Goal: Task Accomplishment & Management: Complete application form

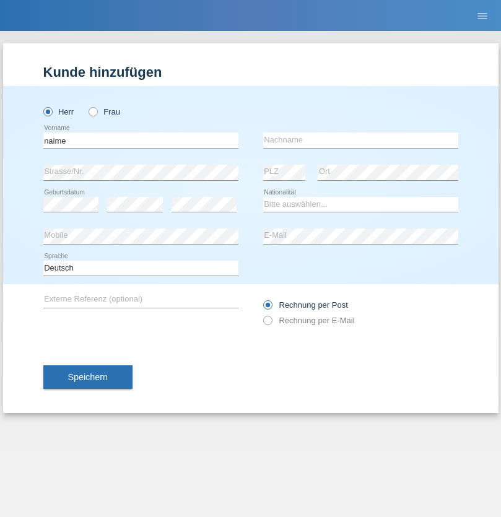
type input "naime"
click at [361, 140] on input "text" at bounding box center [360, 140] width 195 height 15
type input "llugiqi"
select select "CH"
radio input "true"
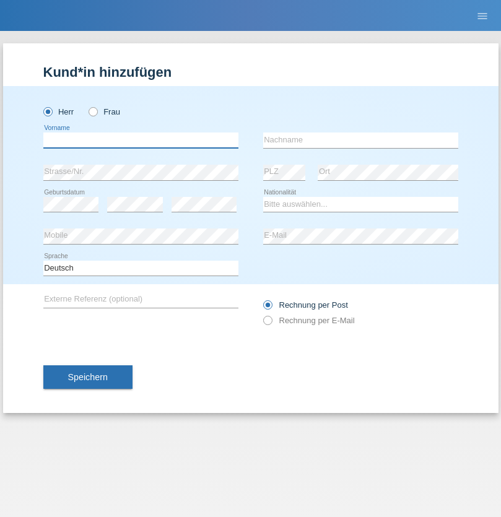
click at [141, 140] on input "text" at bounding box center [140, 140] width 195 height 15
type input "Shaban"
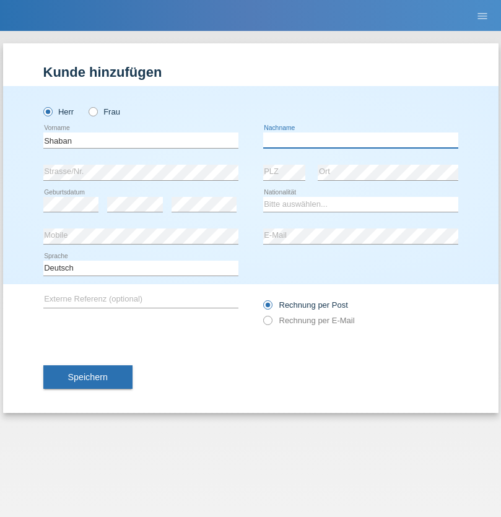
click at [361, 140] on input "text" at bounding box center [360, 140] width 195 height 15
type input "llugiqi"
select select "CH"
radio input "true"
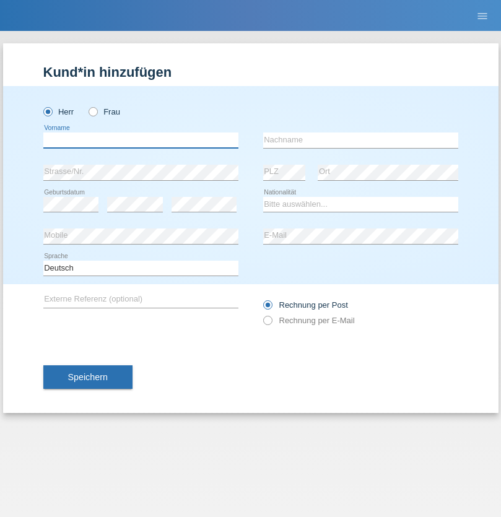
click at [141, 140] on input "text" at bounding box center [140, 140] width 195 height 15
type input "[PERSON_NAME]"
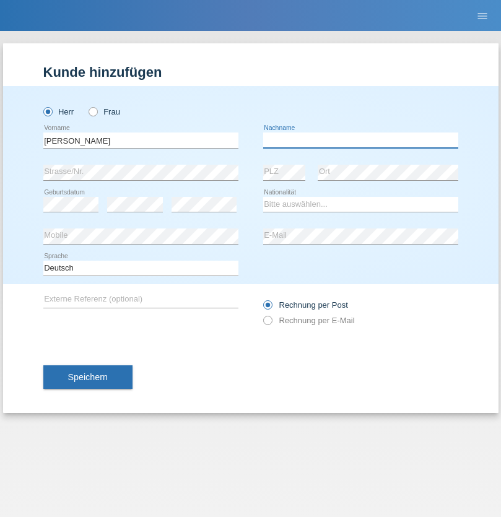
click at [361, 140] on input "text" at bounding box center [360, 140] width 195 height 15
type input "Mihaila"
select select "RO"
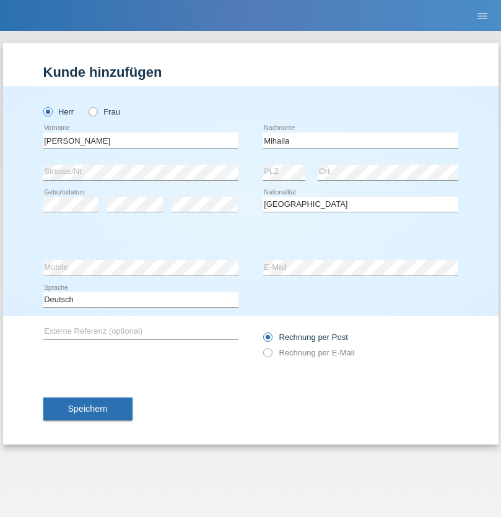
select select "C"
select select "18"
select select "11"
select select "2021"
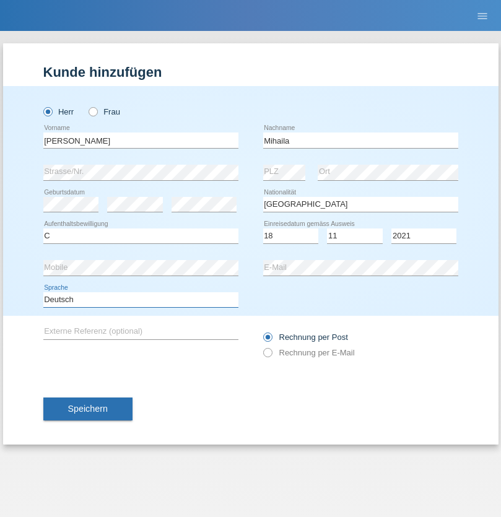
select select "en"
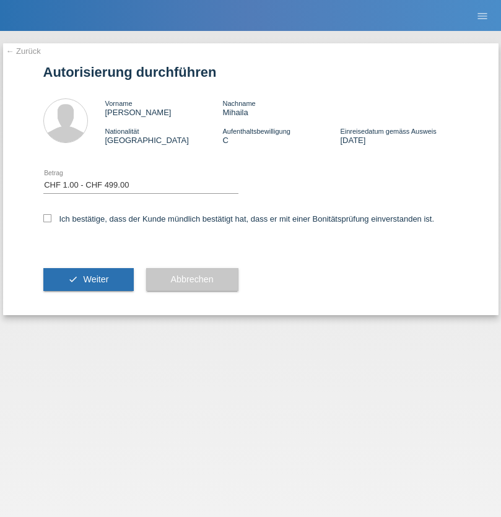
select select "1"
checkbox input "true"
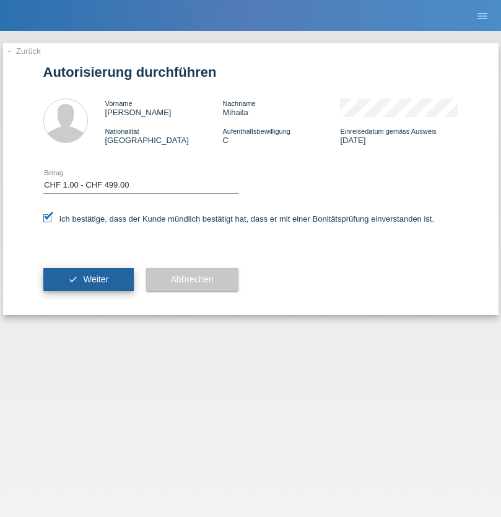
click at [88, 279] on span "Weiter" at bounding box center [95, 279] width 25 height 10
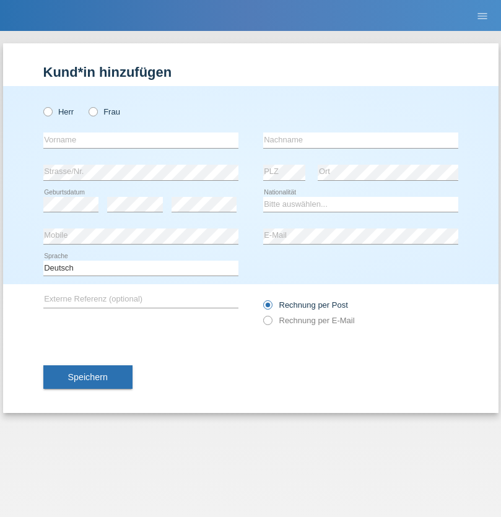
radio input "true"
click at [141, 140] on input "text" at bounding box center [140, 140] width 195 height 15
type input "Djordjevic"
click at [361, 140] on input "text" at bounding box center [360, 140] width 195 height 15
type input "Radosav"
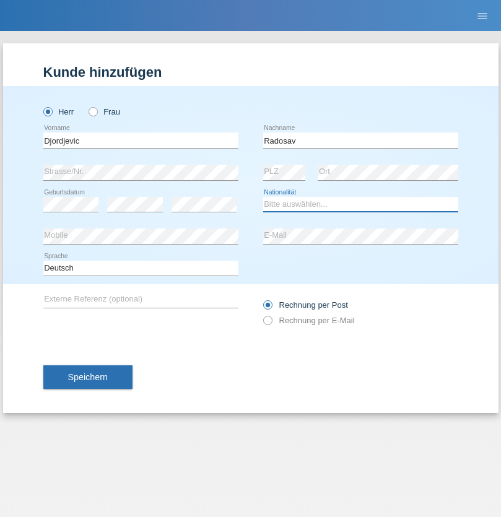
select select "RS"
select select "C"
select select "10"
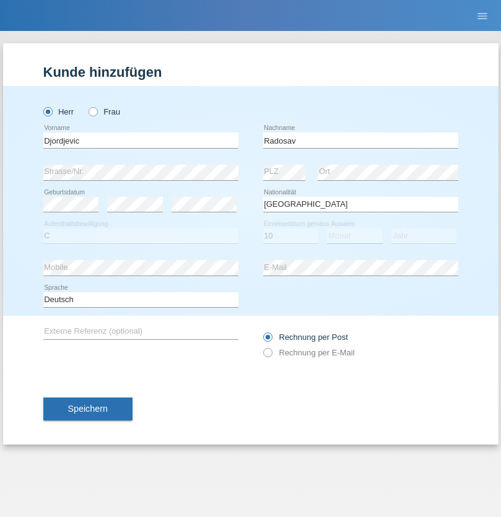
select select "03"
select select "1989"
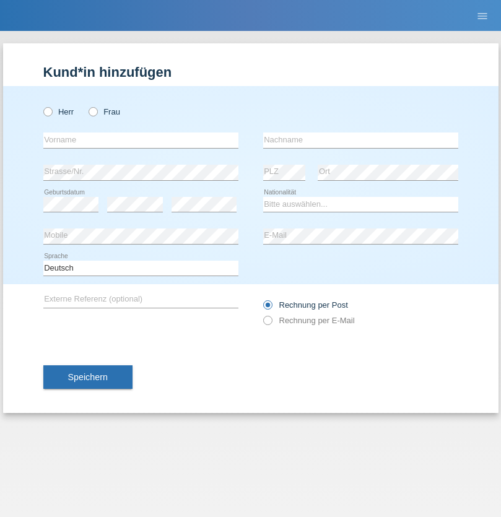
radio input "true"
click at [141, 140] on input "text" at bounding box center [140, 140] width 195 height 15
type input "[PERSON_NAME]"
click at [361, 140] on input "text" at bounding box center [360, 140] width 195 height 15
type input "Patera"
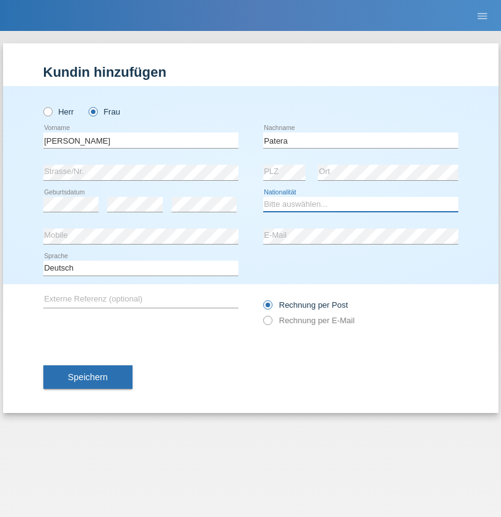
select select "CH"
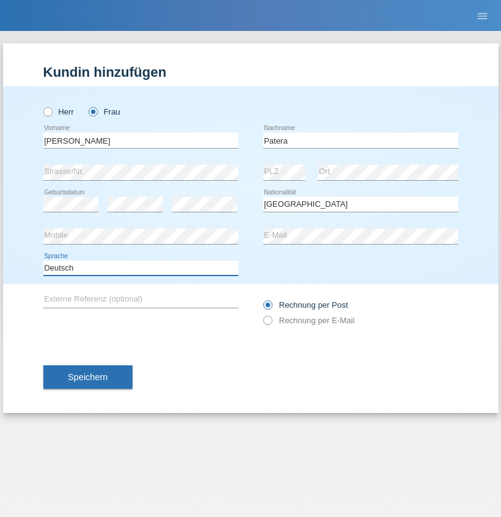
select select "en"
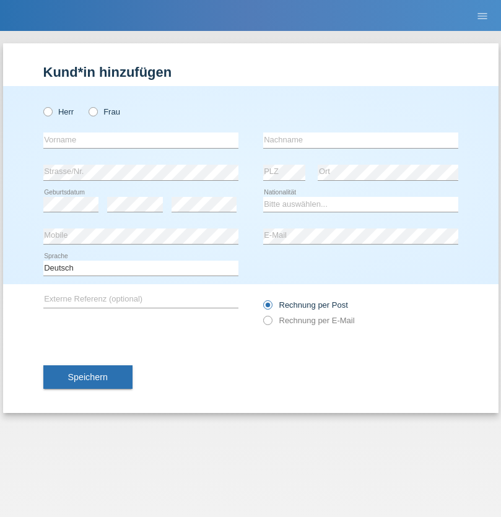
radio input "true"
click at [141, 140] on input "text" at bounding box center [140, 140] width 195 height 15
type input "[PERSON_NAME]"
click at [361, 140] on input "text" at bounding box center [360, 140] width 195 height 15
type input "Sakhi"
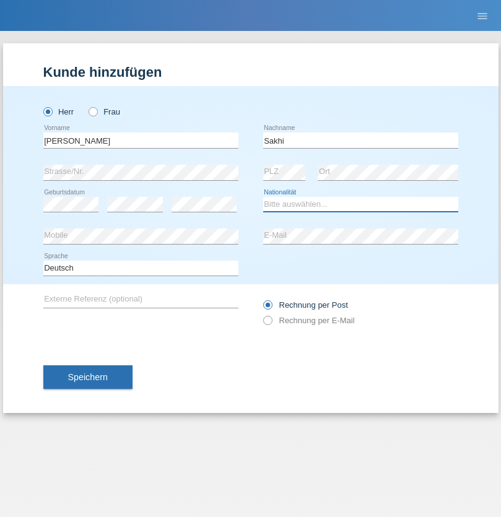
select select "IT"
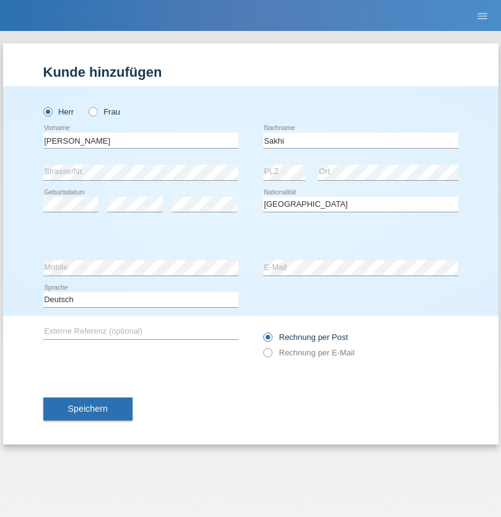
select select "C"
select select "24"
select select "10"
select select "2021"
